Goal: Contribute content: Add original content to the website for others to see

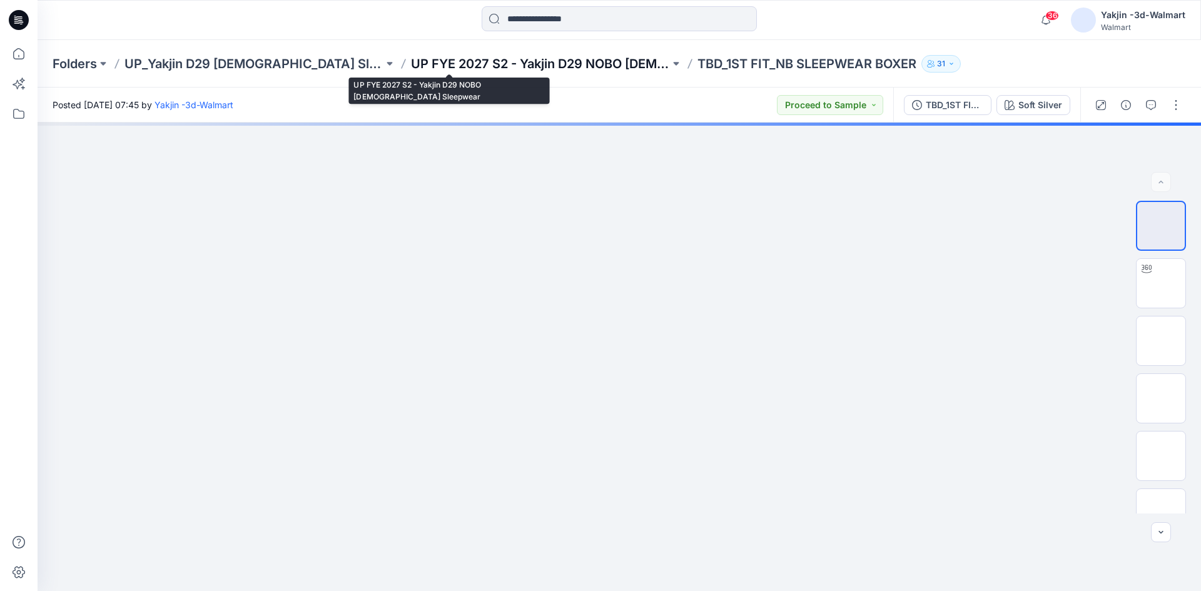
click at [411, 69] on p "UP FYE 2027 S2 - Yakjin D29 NOBO Ladies Sleepwear" at bounding box center [540, 64] width 259 height 18
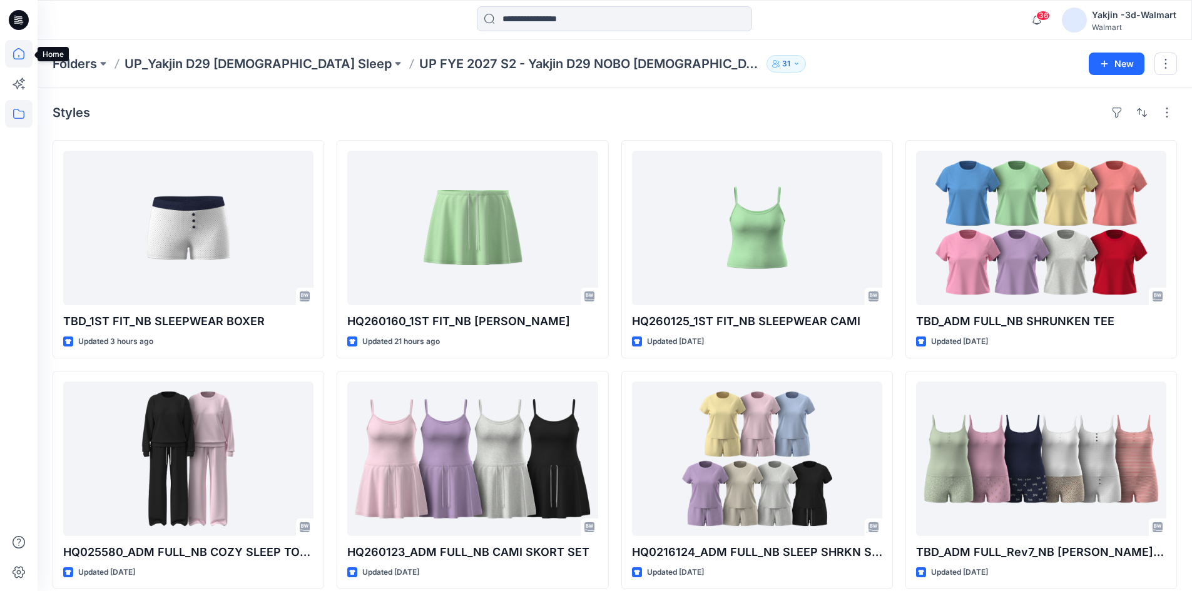
click at [9, 51] on icon at bounding box center [19, 54] width 28 height 28
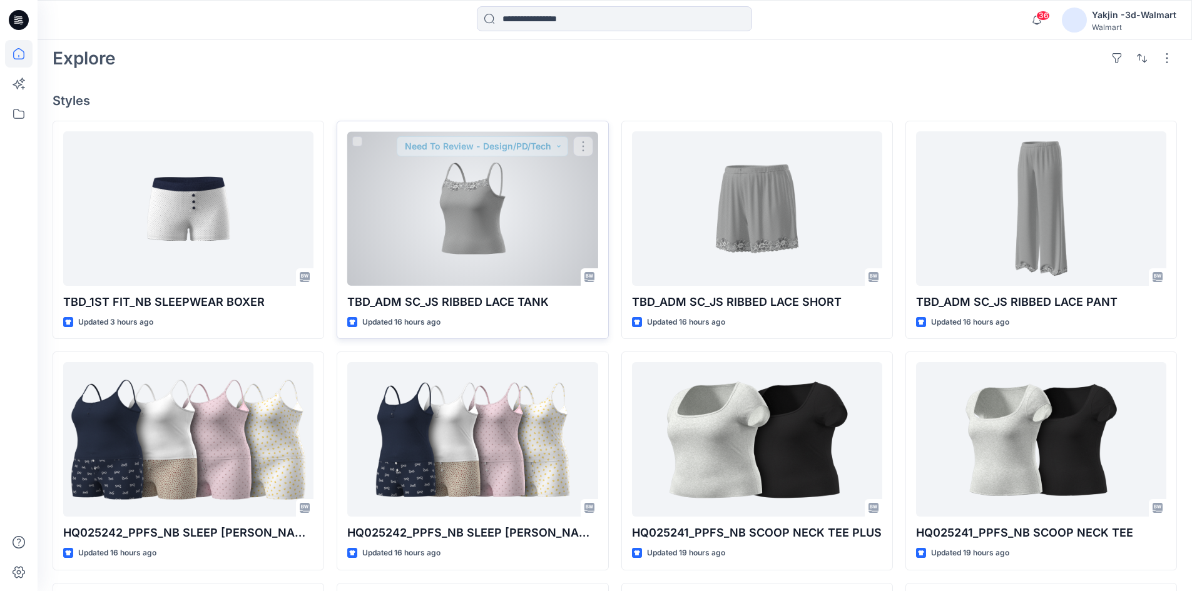
scroll to position [313, 0]
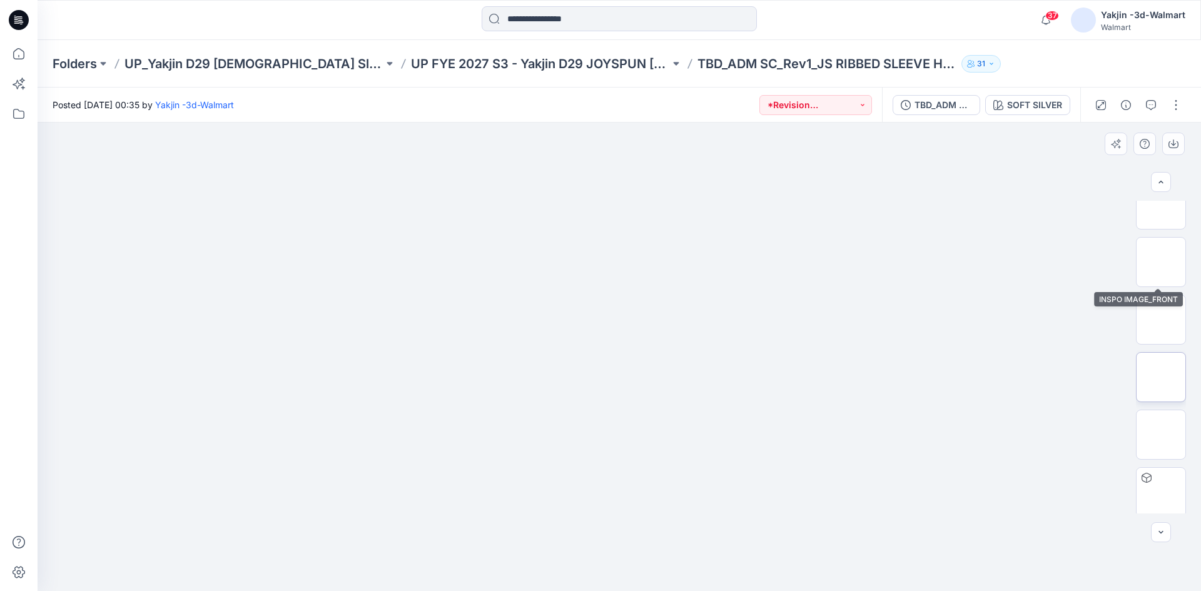
scroll to position [83, 0]
click at [1170, 106] on button "button" at bounding box center [1176, 105] width 20 height 20
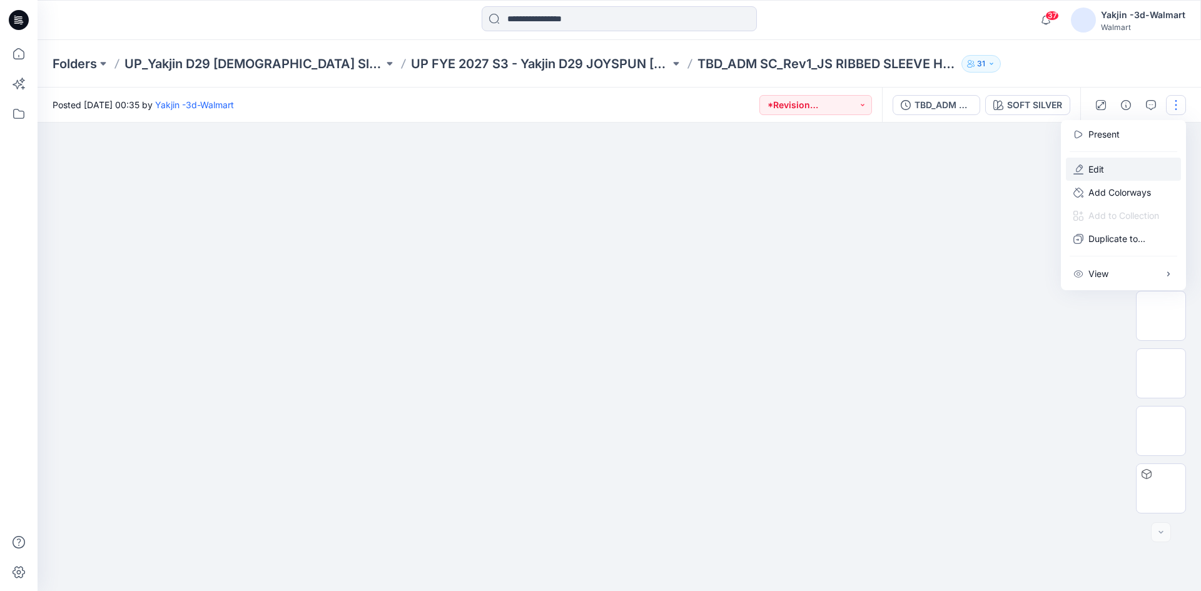
click at [1108, 169] on button "Edit" at bounding box center [1123, 169] width 115 height 23
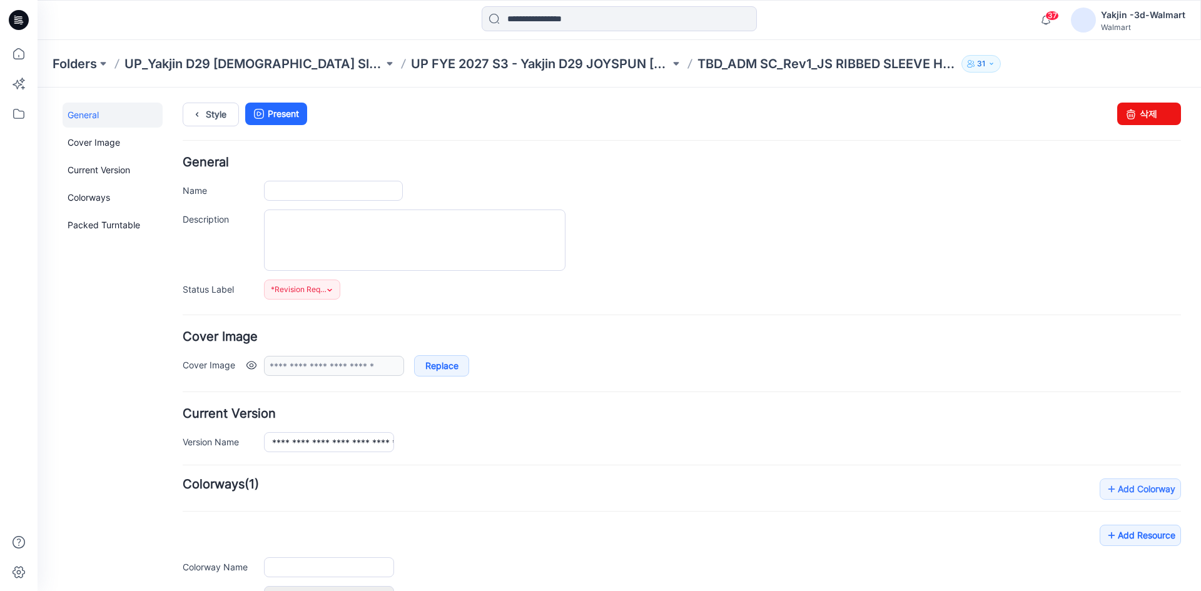
type input "**********"
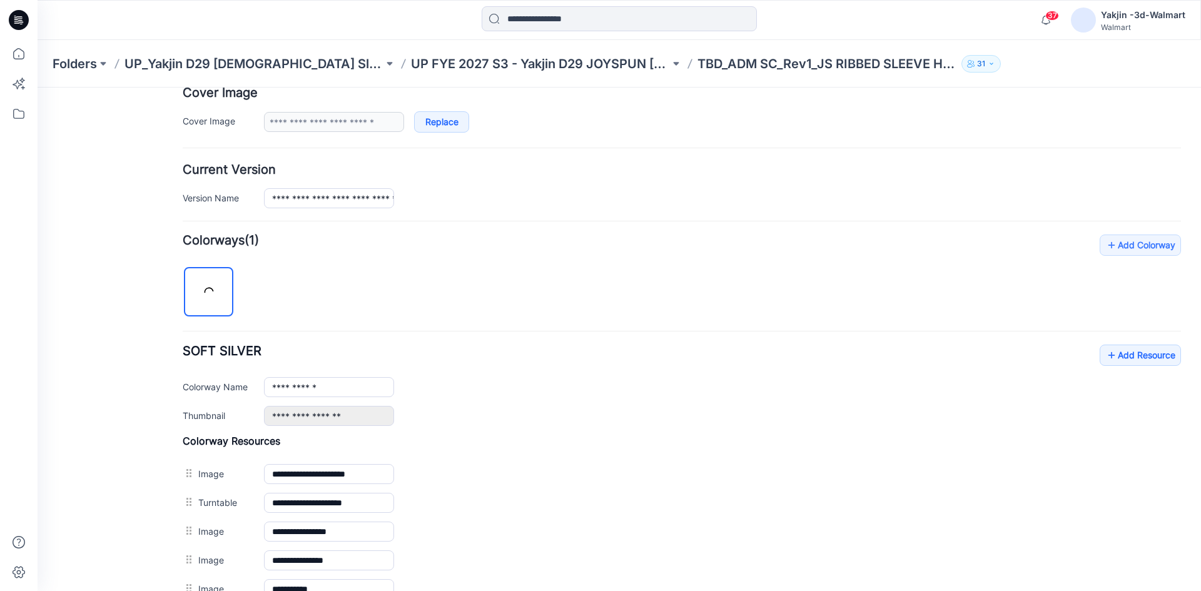
scroll to position [457, 0]
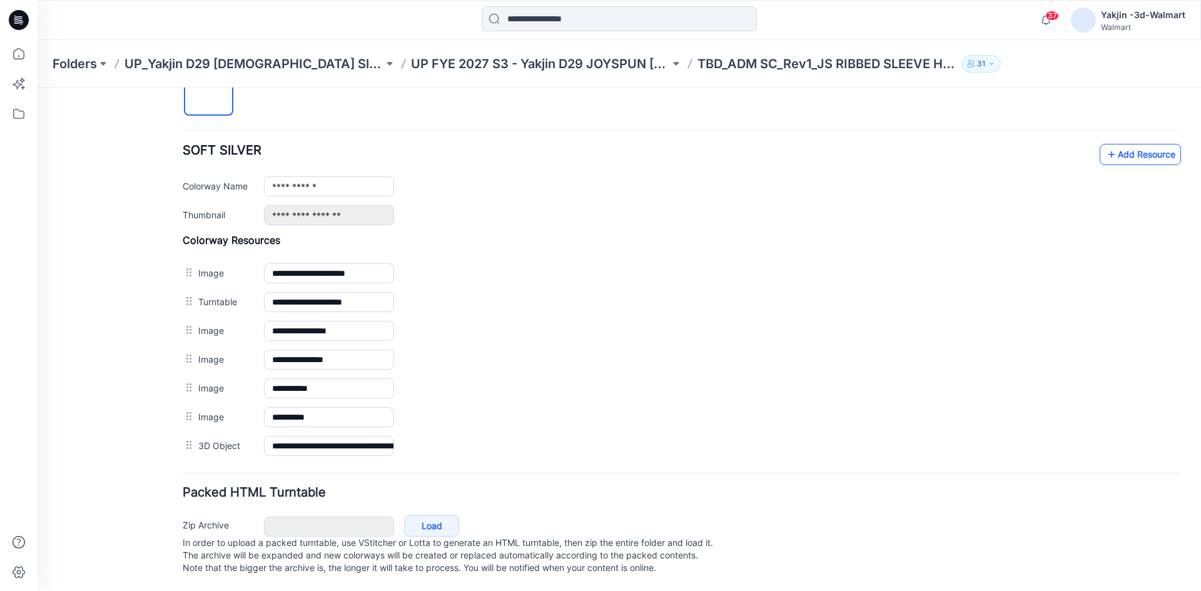
click at [1105, 148] on icon at bounding box center [1111, 154] width 13 height 20
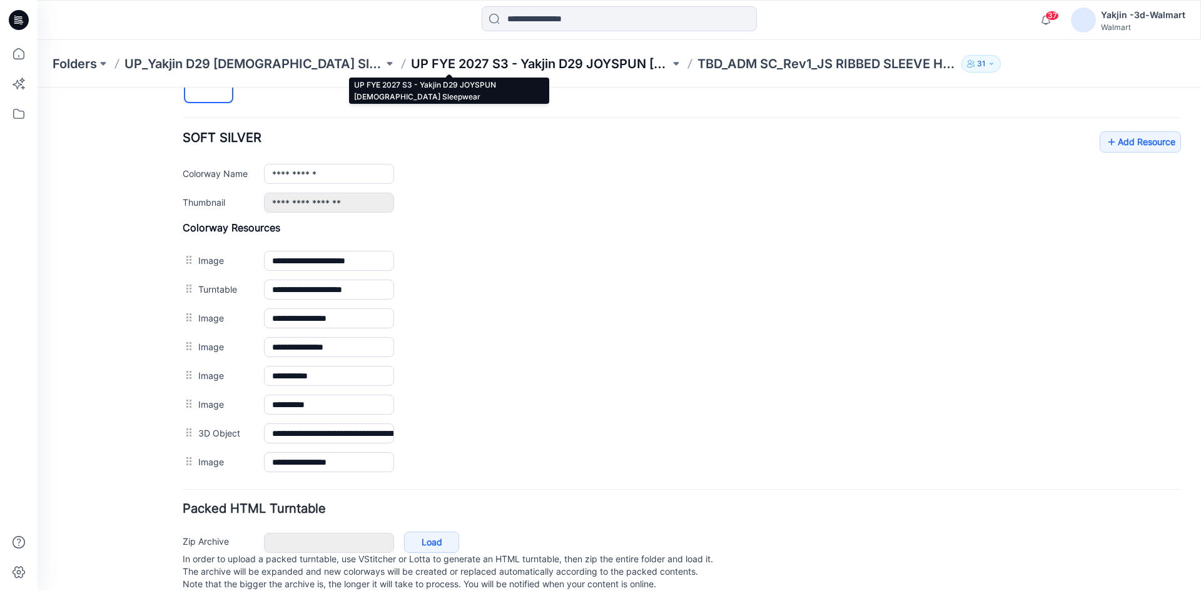
click at [430, 66] on p "UP FYE 2027 S3 - Yakjin D29 JOYSPUN [DEMOGRAPHIC_DATA] Sleepwear" at bounding box center [540, 64] width 259 height 18
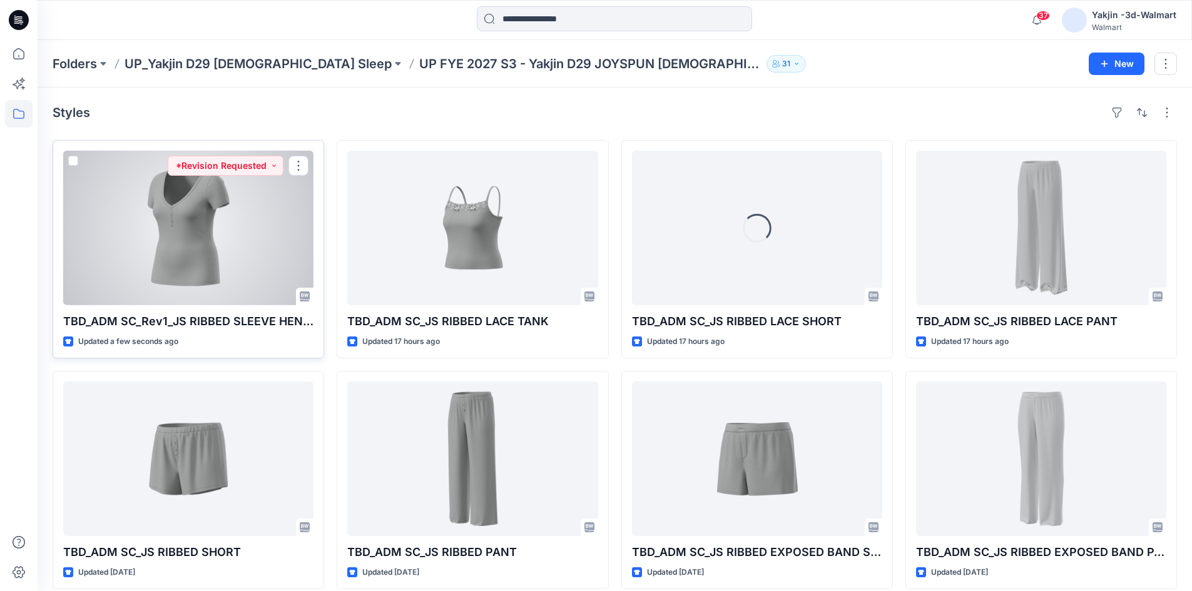
click at [217, 266] on div at bounding box center [188, 228] width 250 height 154
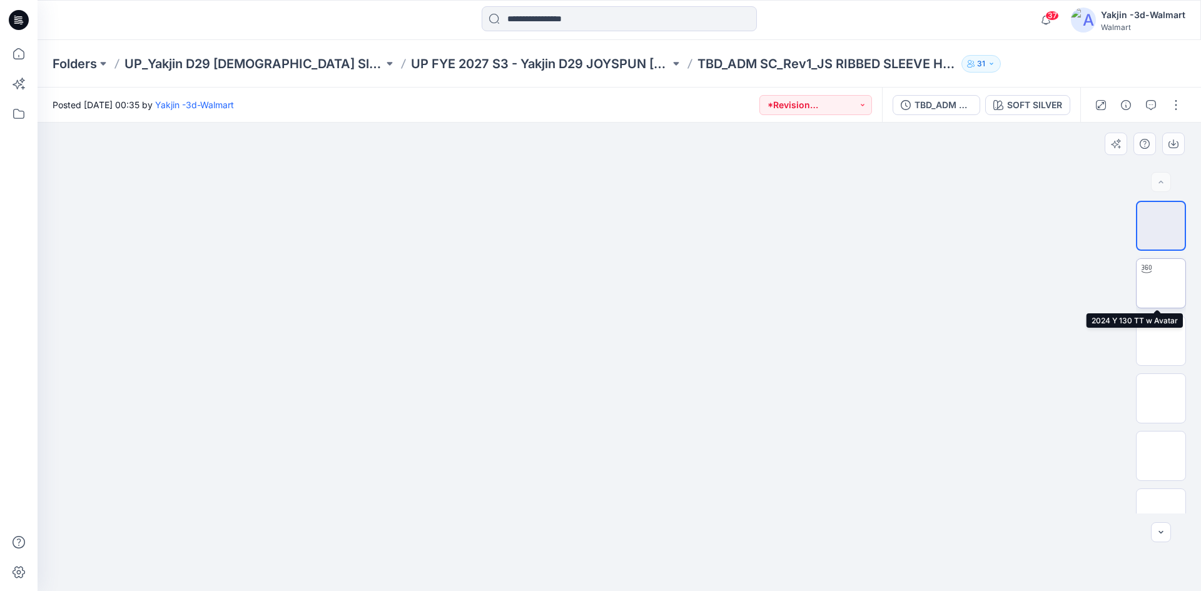
click at [1152, 273] on div at bounding box center [1146, 269] width 20 height 20
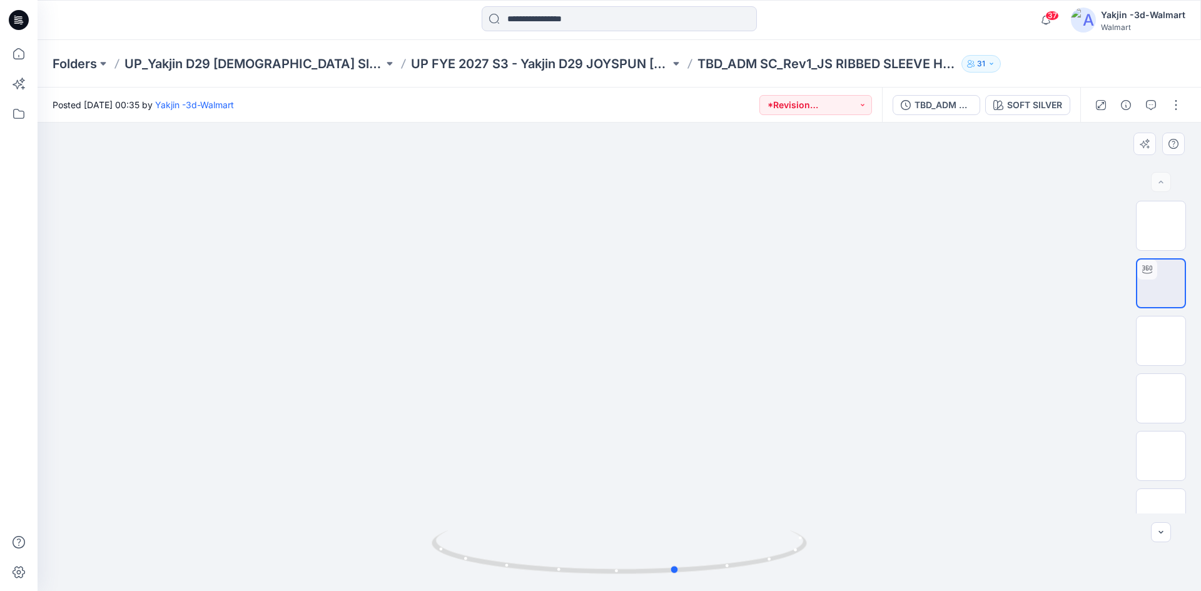
drag, startPoint x: 738, startPoint y: 567, endPoint x: 418, endPoint y: 577, distance: 320.4
click at [418, 577] on div at bounding box center [619, 357] width 1163 height 468
